Goal: Check status

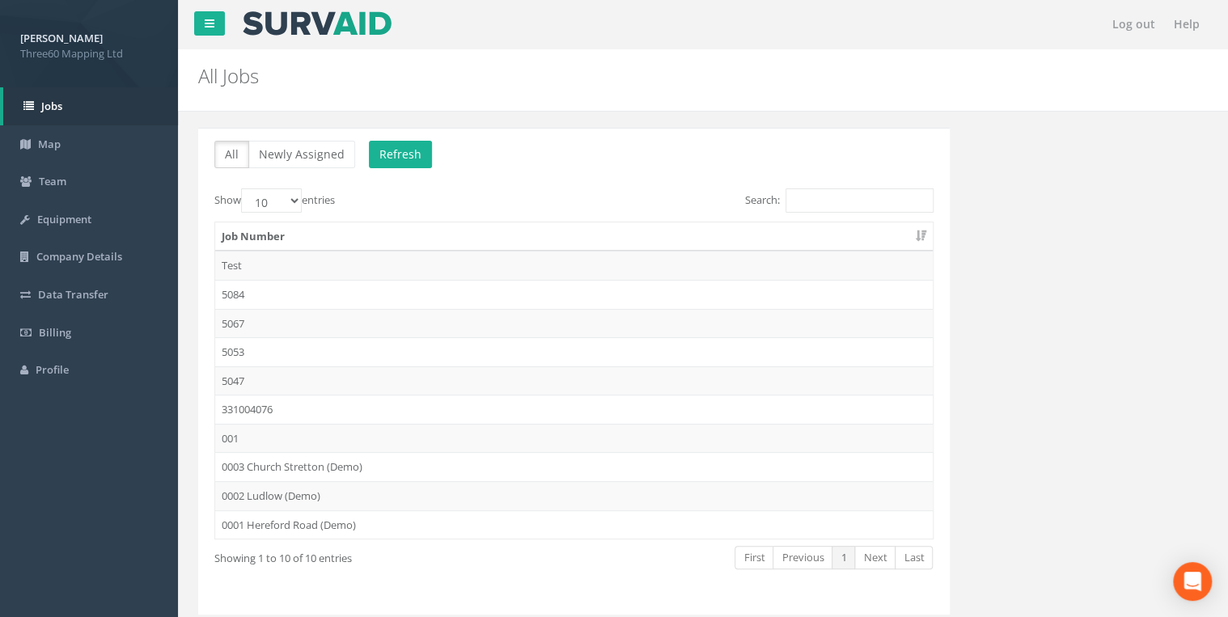
click at [244, 291] on td "5084" at bounding box center [573, 294] width 717 height 29
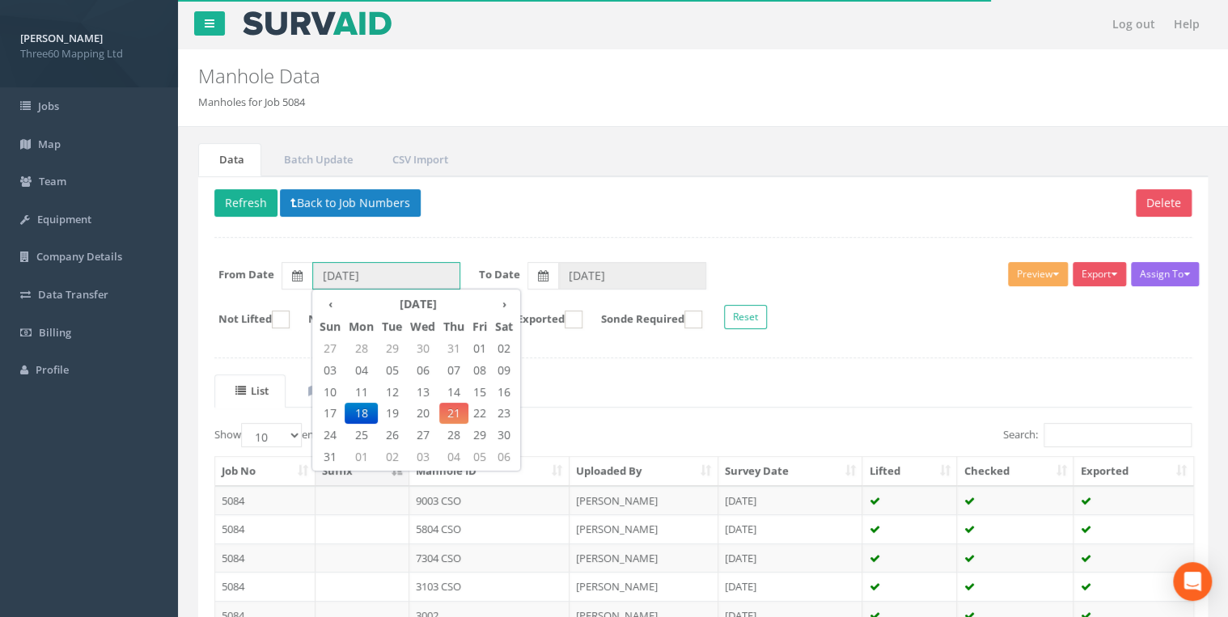
click at [397, 274] on input "[DATE]" at bounding box center [386, 275] width 148 height 27
click at [449, 414] on span "21" at bounding box center [453, 413] width 29 height 21
type input "[DATE]"
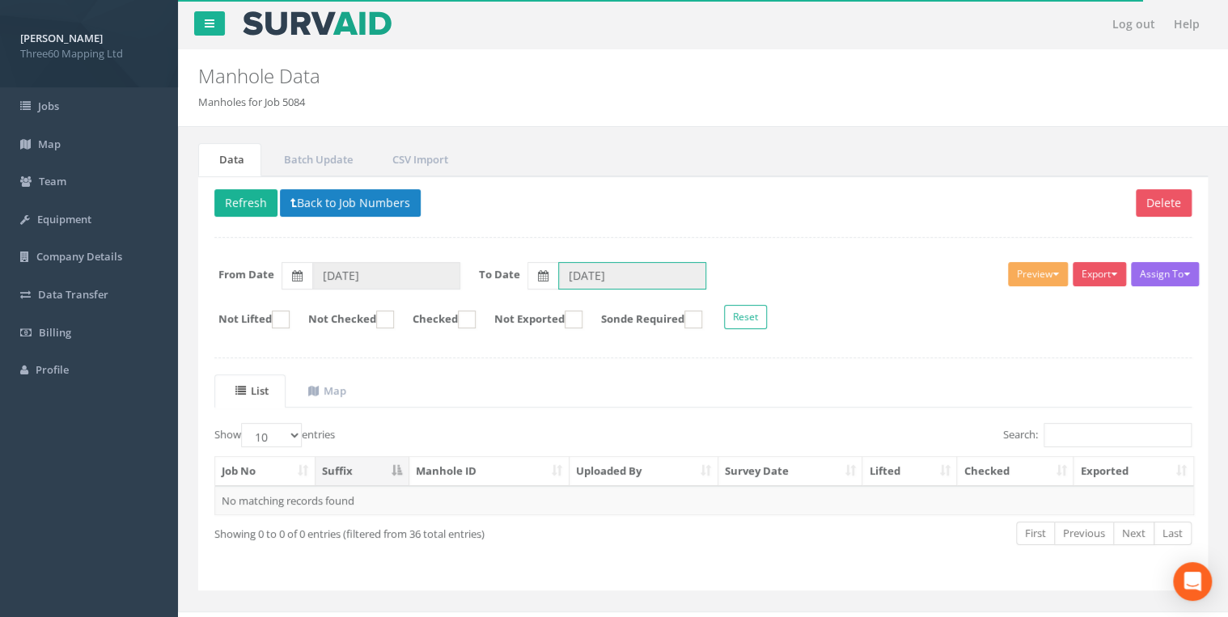
click at [619, 281] on input "[DATE]" at bounding box center [632, 275] width 148 height 27
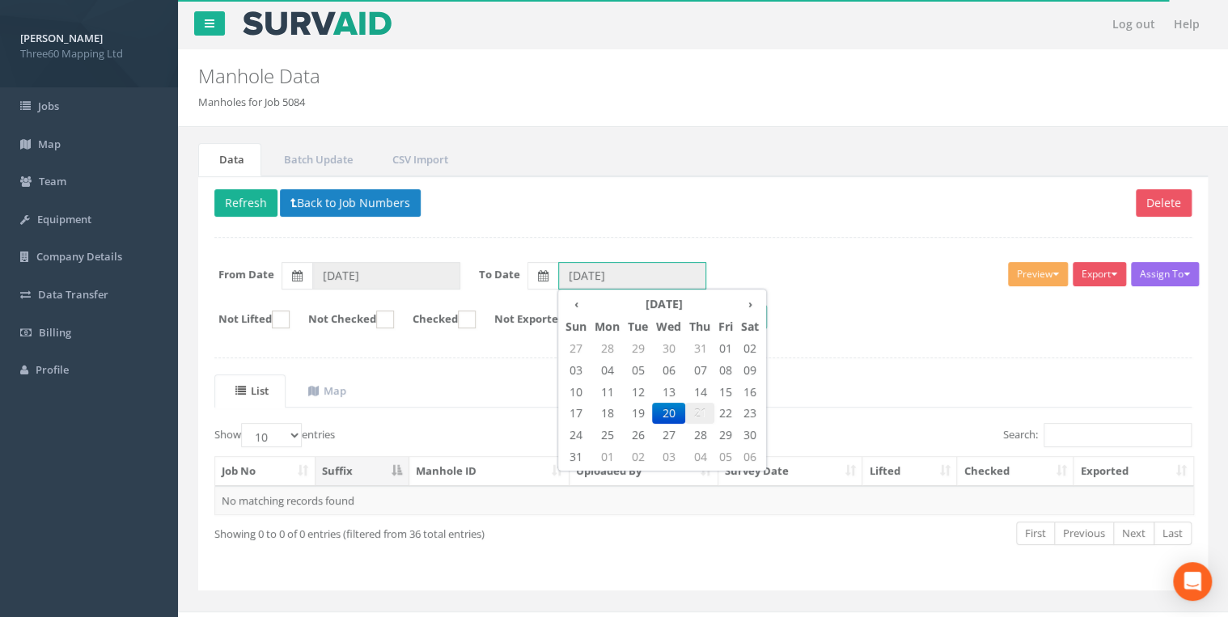
click at [698, 420] on span "21" at bounding box center [699, 413] width 29 height 21
type input "[DATE]"
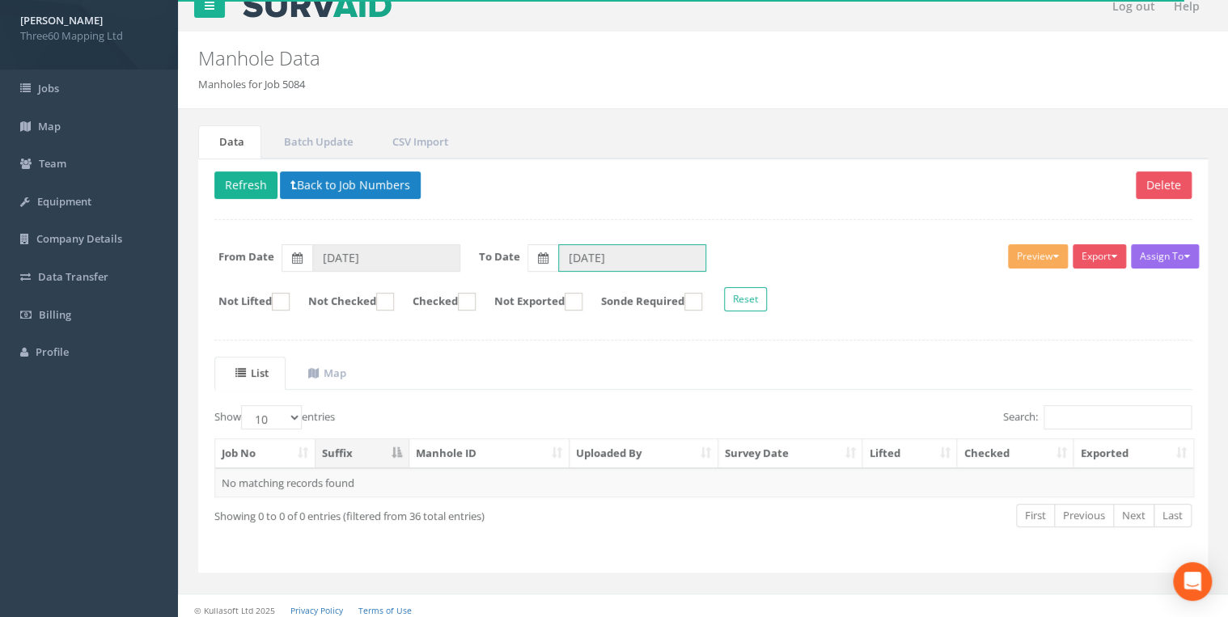
scroll to position [23, 0]
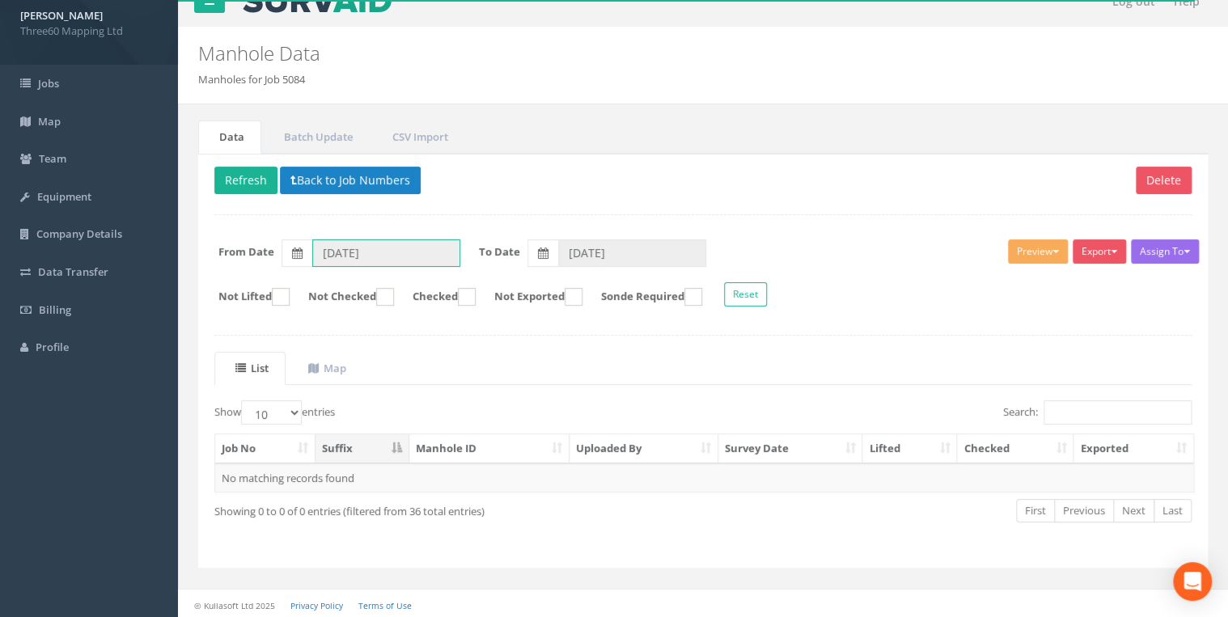
click at [416, 247] on input "[DATE]" at bounding box center [386, 252] width 148 height 27
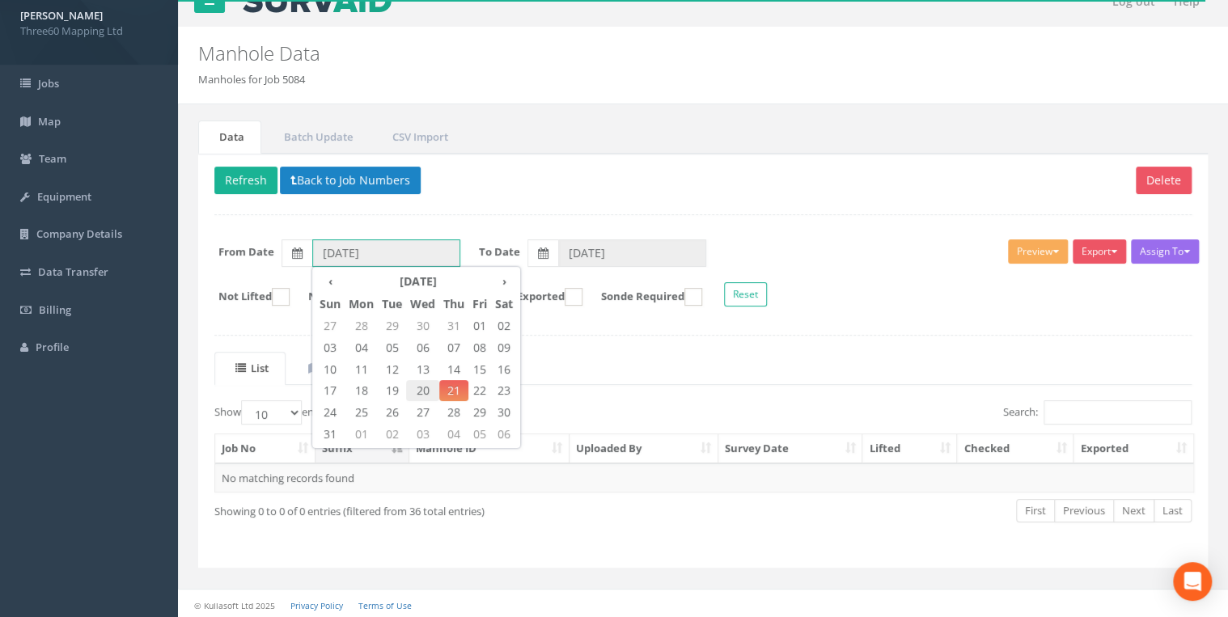
click at [433, 396] on span "20" at bounding box center [422, 390] width 33 height 21
type input "[DATE]"
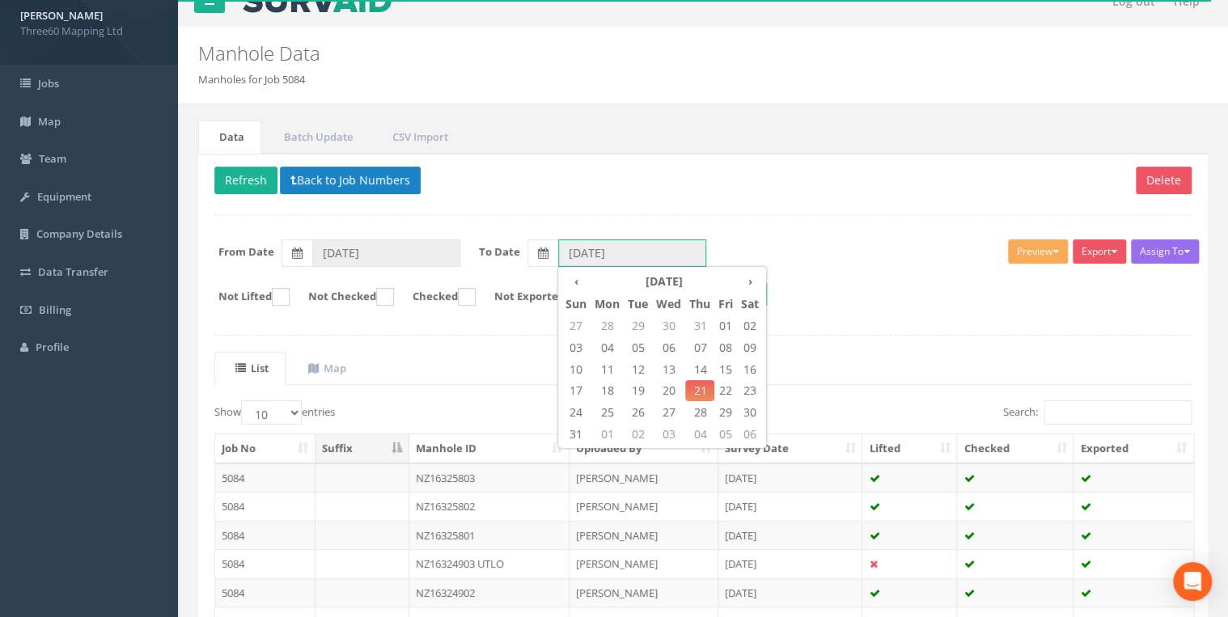
click at [597, 247] on input "[DATE]" at bounding box center [632, 252] width 148 height 27
click at [672, 383] on span "20" at bounding box center [668, 390] width 33 height 21
type input "[DATE]"
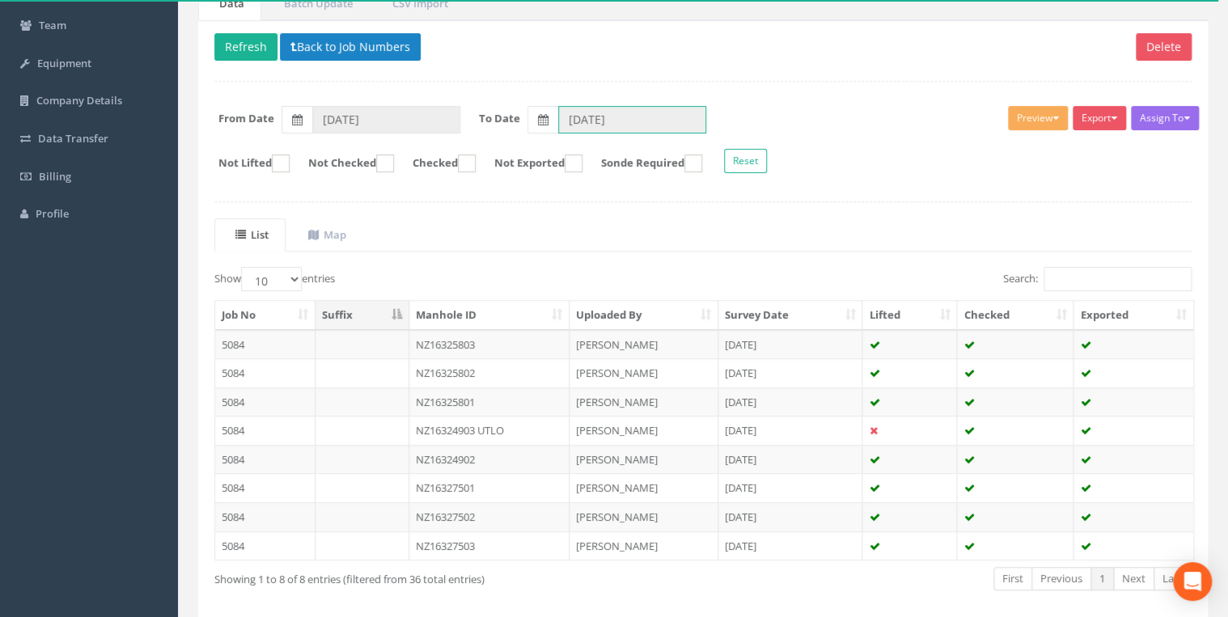
scroll to position [223, 0]
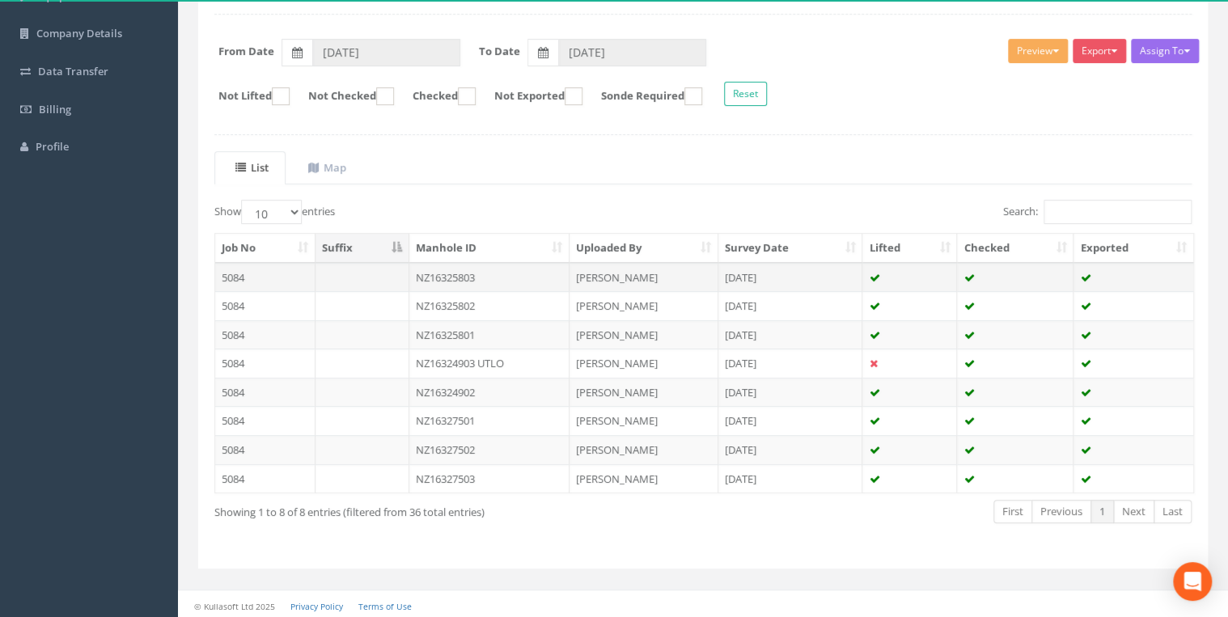
click at [513, 276] on td "NZ16325803" at bounding box center [489, 277] width 161 height 29
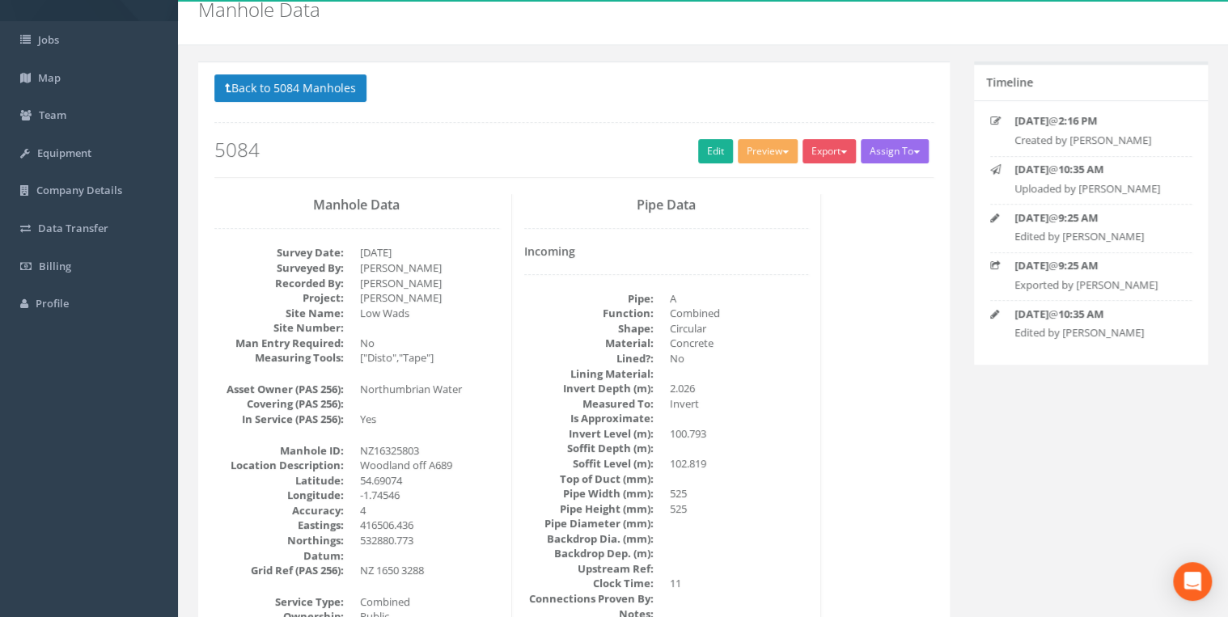
scroll to position [0, 0]
